Goal: Navigation & Orientation: Find specific page/section

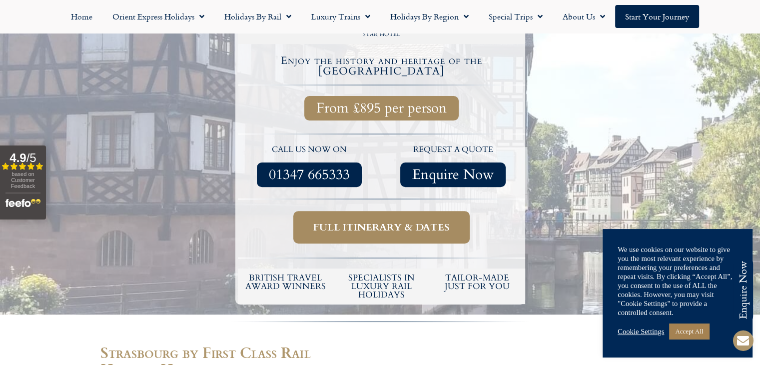
scroll to position [300, 0]
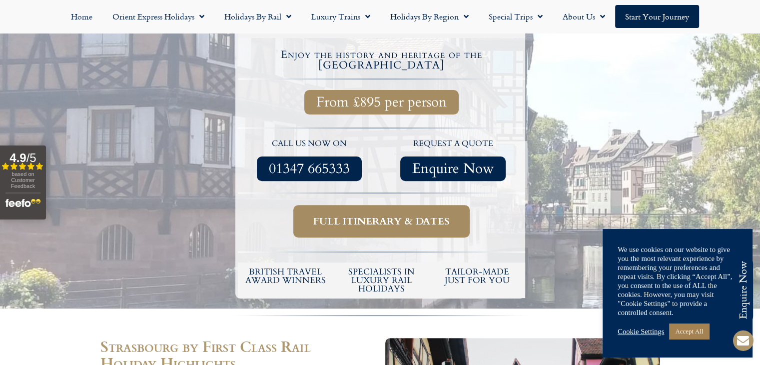
click at [411, 215] on span "Full itinerary & dates" at bounding box center [381, 221] width 136 height 12
click at [392, 215] on span "Full itinerary & dates" at bounding box center [381, 221] width 136 height 12
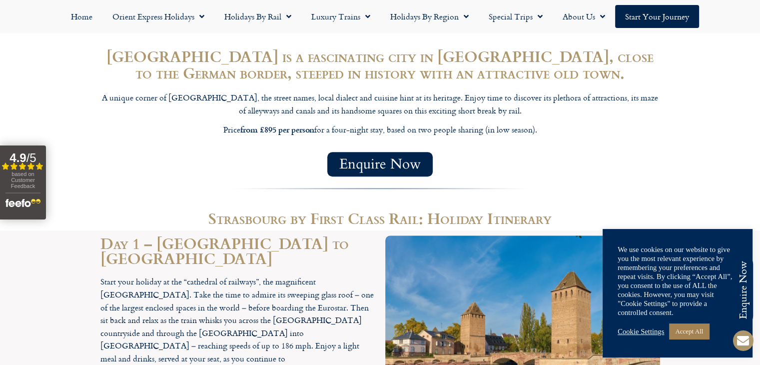
scroll to position [799, 0]
click at [663, 327] on link "Cookie Settings" at bounding box center [640, 331] width 46 height 9
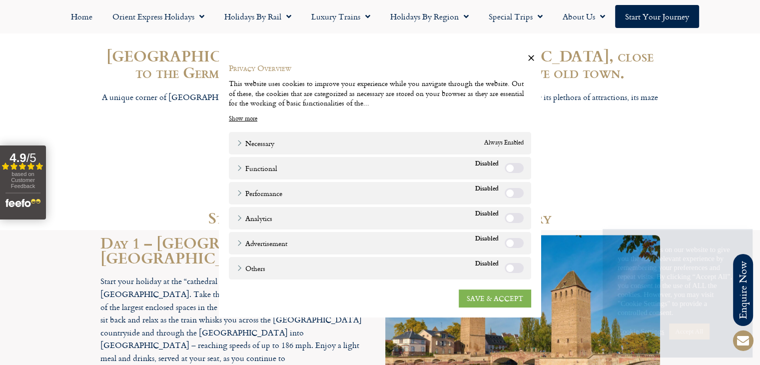
click at [508, 300] on link "SAVE & ACCEPT" at bounding box center [495, 298] width 72 height 18
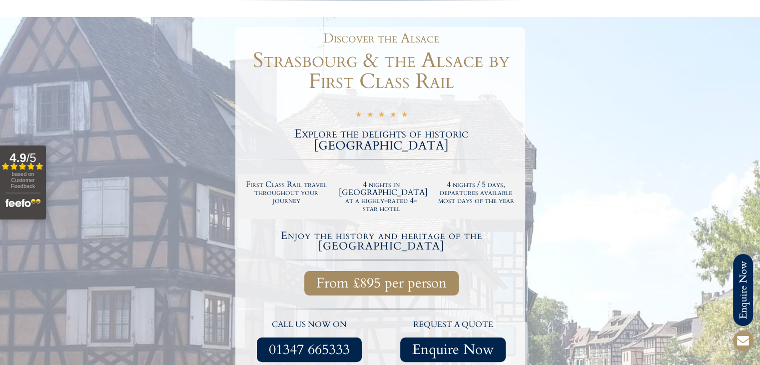
scroll to position [0, 0]
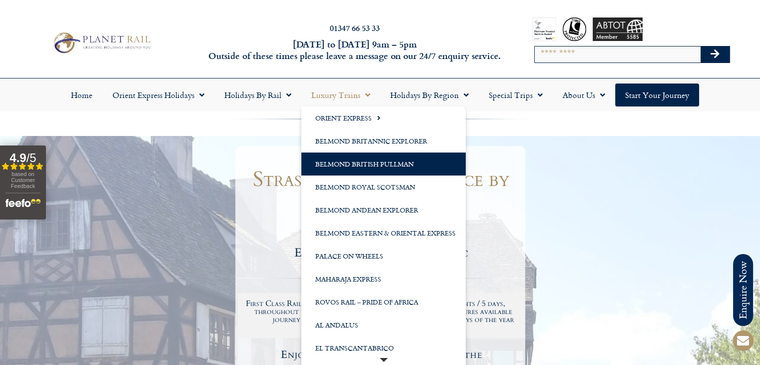
click at [359, 162] on link "Belmond British Pullman" at bounding box center [383, 163] width 164 height 23
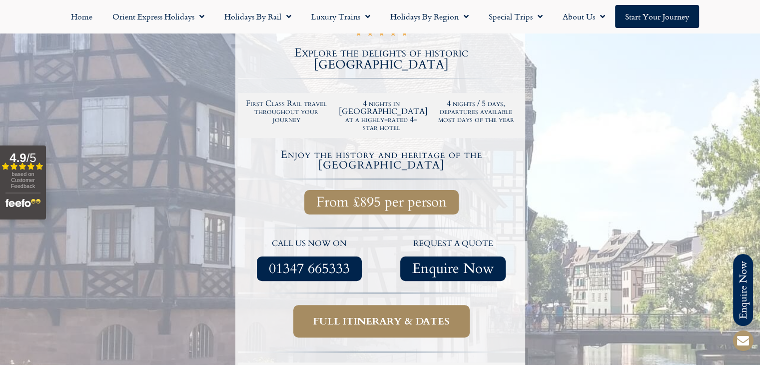
scroll to position [250, 0]
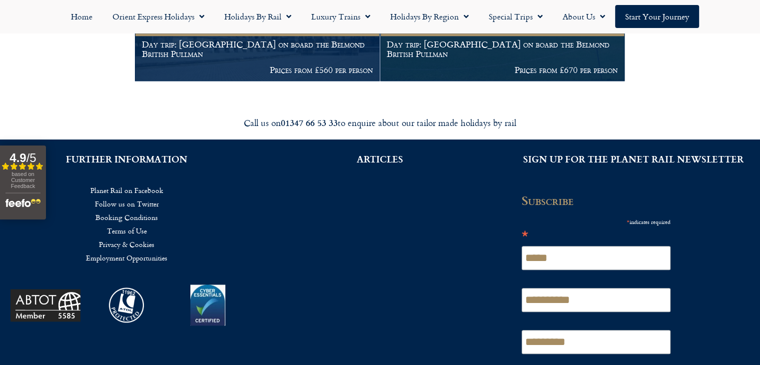
scroll to position [1072, 0]
